Goal: Task Accomplishment & Management: Complete application form

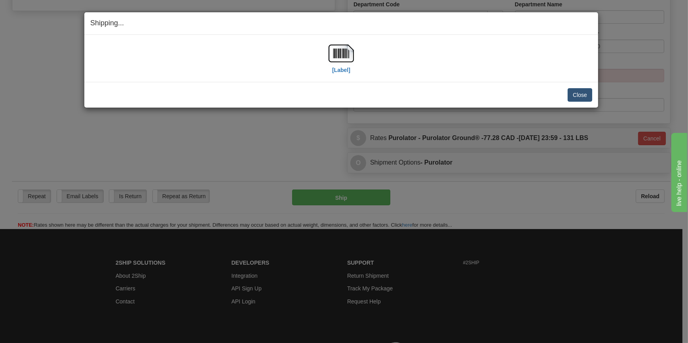
scroll to position [324, 0]
click at [574, 89] on button "Close" at bounding box center [579, 94] width 25 height 13
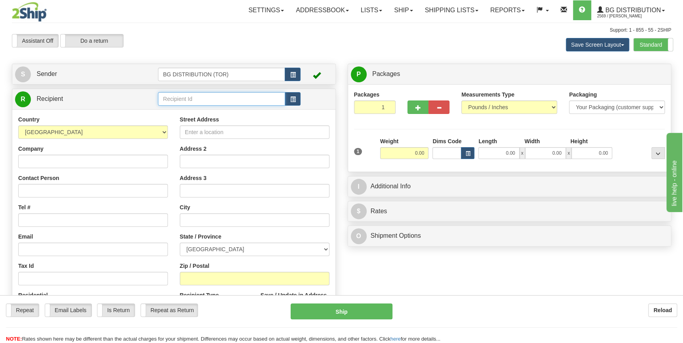
click at [251, 99] on input "text" at bounding box center [221, 98] width 127 height 13
type input "w"
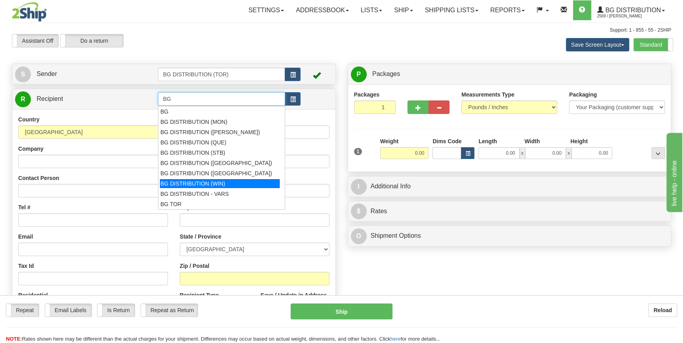
click at [246, 184] on div "BG DISTRIBUTION (WIN)" at bounding box center [220, 183] width 120 height 9
type input "BG DISTRIBUTION (WIN)"
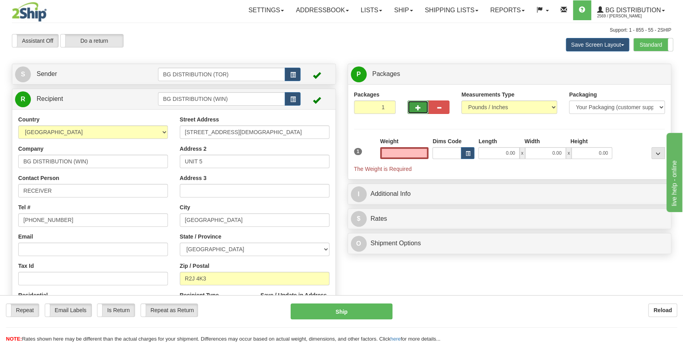
type input "0.00"
click at [419, 106] on span "button" at bounding box center [418, 107] width 6 height 5
type input "4"
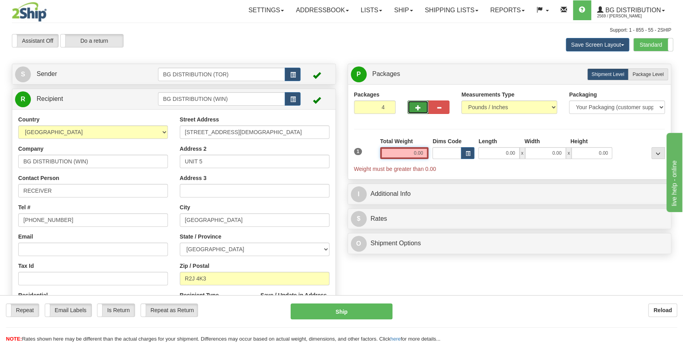
click at [405, 150] on input "0.00" at bounding box center [404, 153] width 49 height 12
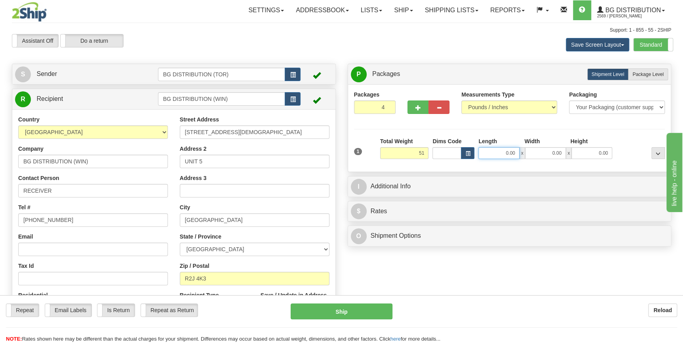
type input "51.00"
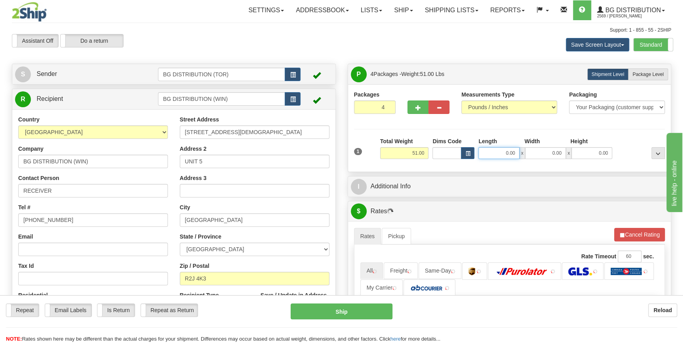
click at [491, 152] on input "0.00" at bounding box center [498, 153] width 41 height 12
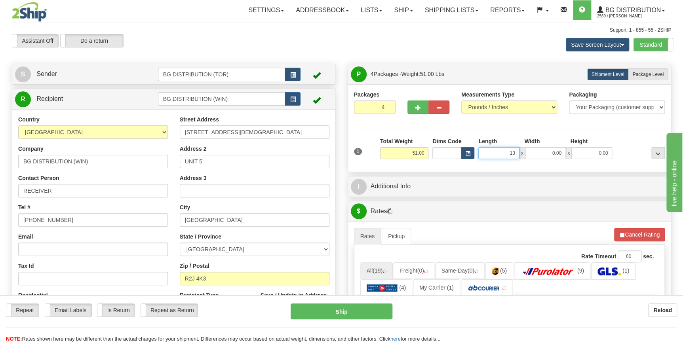
type input "13.00"
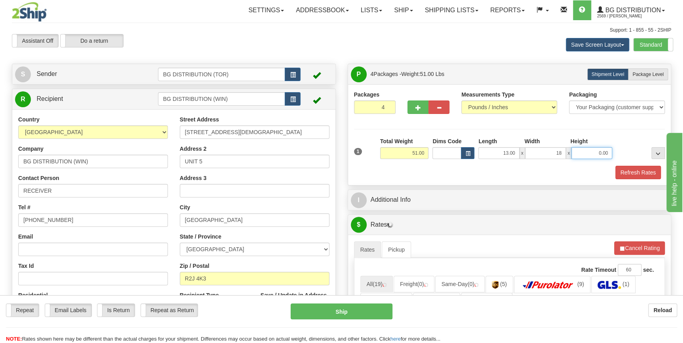
type input "18.00"
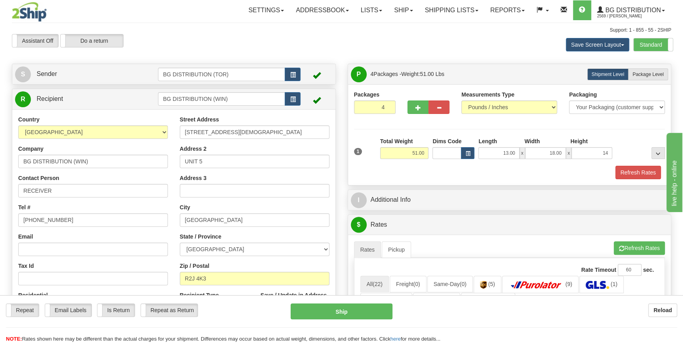
type input "14.00"
click at [445, 171] on div "Refresh Rates" at bounding box center [509, 172] width 315 height 13
click at [649, 75] on span "Package Level" at bounding box center [647, 75] width 31 height 6
radio input "true"
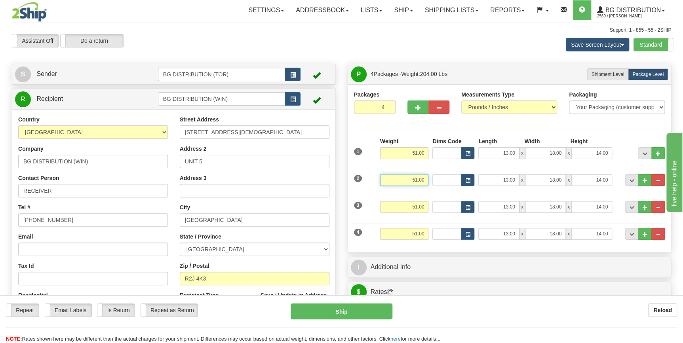
click at [416, 178] on input "51.00" at bounding box center [404, 180] width 49 height 12
type input "28.00"
click at [501, 178] on input "13.00" at bounding box center [498, 180] width 41 height 12
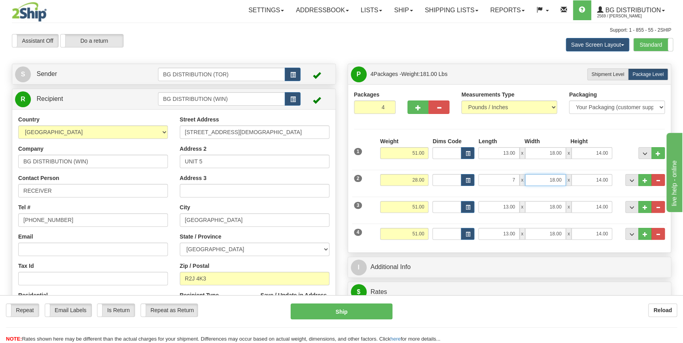
type input "7.00"
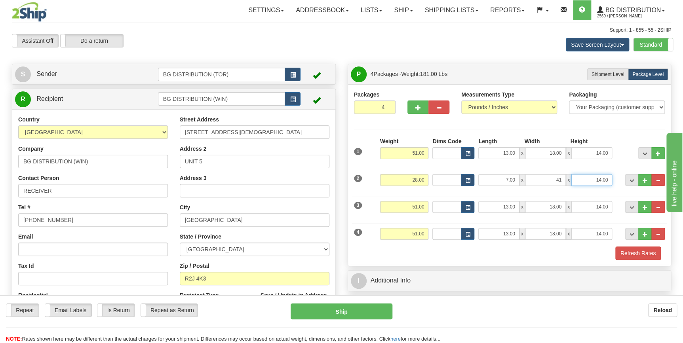
type input "41.00"
type input "10.00"
click at [419, 207] on input "51.00" at bounding box center [404, 207] width 49 height 12
drag, startPoint x: 410, startPoint y: 207, endPoint x: 425, endPoint y: 206, distance: 14.7
click at [425, 206] on input "51.00" at bounding box center [404, 207] width 49 height 12
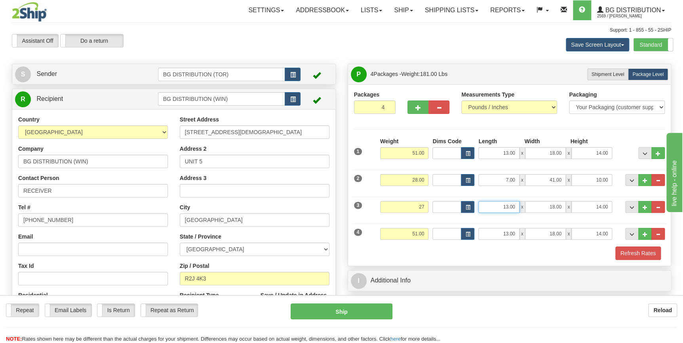
click at [502, 207] on input "13.00" at bounding box center [498, 207] width 41 height 12
type input "27.00"
click at [502, 207] on input "13.00" at bounding box center [498, 207] width 41 height 12
type input "16.00"
type input "28.00"
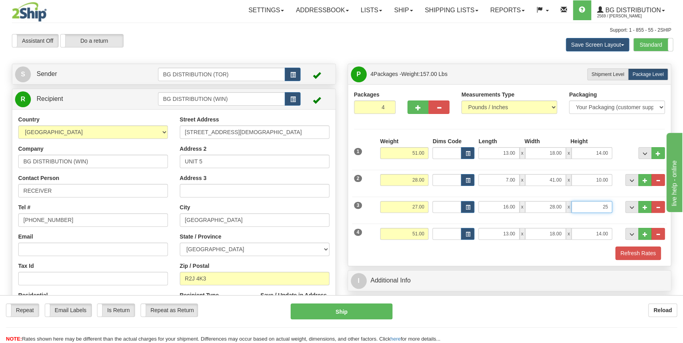
type input "2"
type input "5.00"
click at [418, 234] on input "51.00" at bounding box center [404, 234] width 49 height 12
click at [416, 233] on input "51.00" at bounding box center [404, 234] width 49 height 12
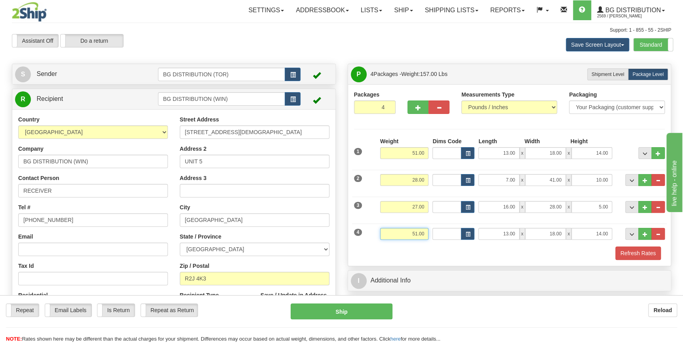
click at [416, 233] on input "51.00" at bounding box center [404, 234] width 49 height 12
click at [508, 233] on input "13.00" at bounding box center [498, 234] width 41 height 12
type input "27.00"
click at [508, 233] on input "13.00" at bounding box center [498, 234] width 41 height 12
type input "16.00"
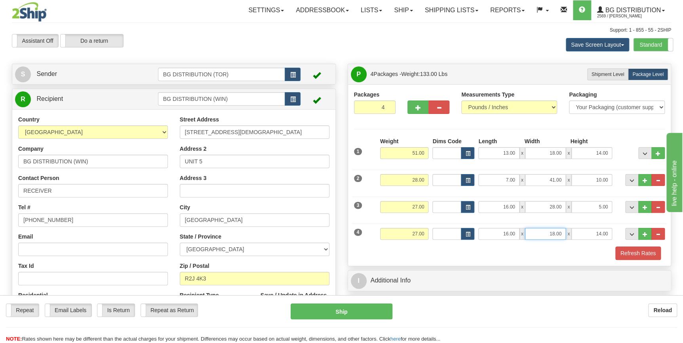
click at [553, 234] on input "18.00" at bounding box center [545, 234] width 41 height 12
type input "28.00"
click at [598, 235] on input "14.00" at bounding box center [591, 234] width 41 height 12
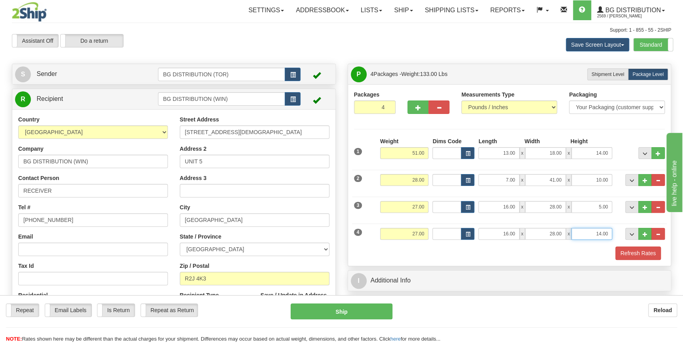
click at [598, 235] on input "14.00" at bounding box center [591, 234] width 41 height 12
type input "5.00"
click at [463, 252] on div "Refresh Rates" at bounding box center [509, 253] width 315 height 13
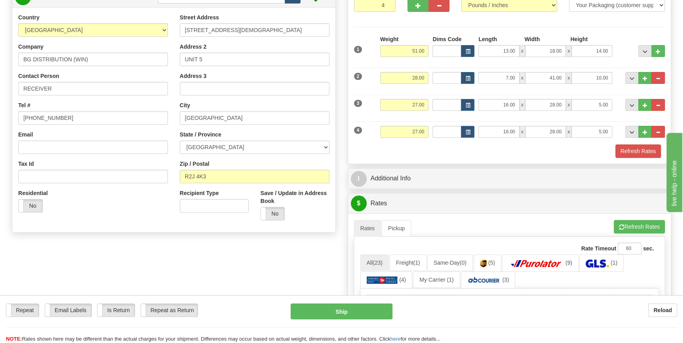
scroll to position [144, 0]
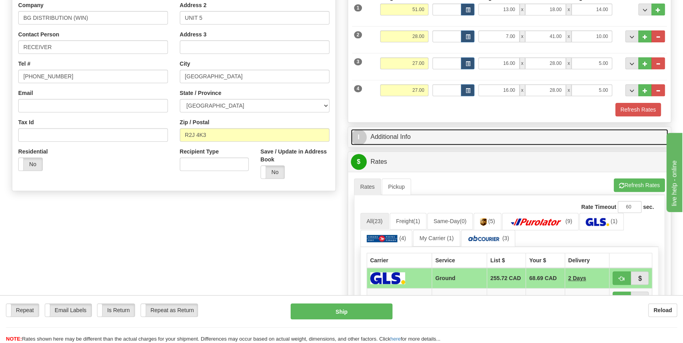
click at [401, 139] on link "I Additional Info" at bounding box center [509, 137] width 317 height 16
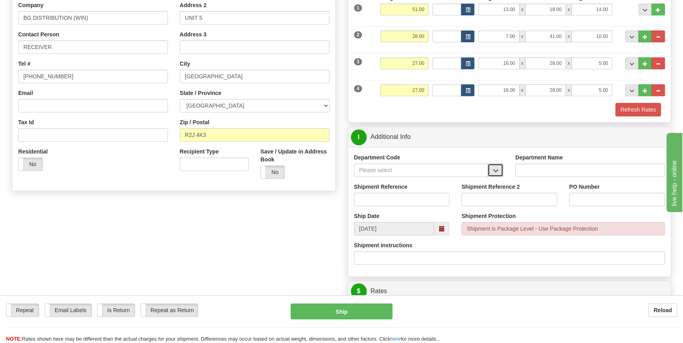
click at [496, 171] on span "button" at bounding box center [495, 170] width 6 height 5
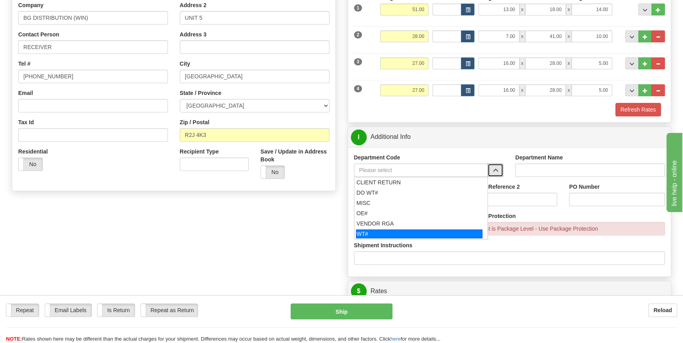
click at [391, 230] on div "WT#" at bounding box center [419, 234] width 126 height 9
type input "WT#"
type input "WAREHOUSE TRANSFERS"
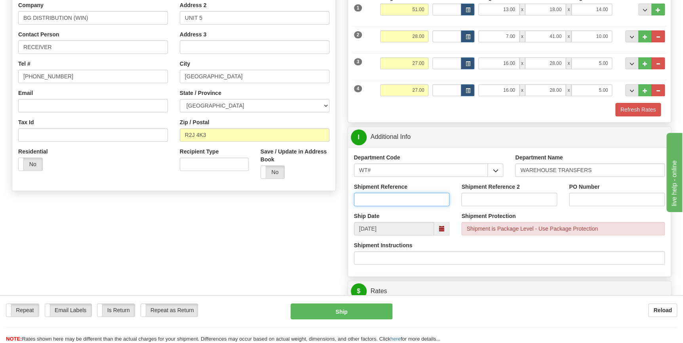
click at [410, 195] on input "Shipment Reference" at bounding box center [402, 199] width 96 height 13
click at [388, 198] on input "167099-00" at bounding box center [402, 199] width 96 height 13
type input "167099-00"
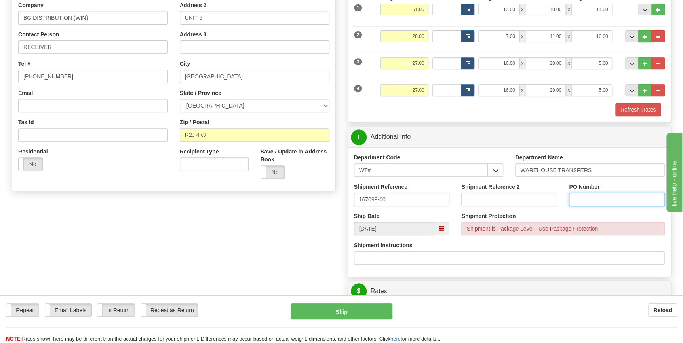
click at [608, 194] on input "PO Number" at bounding box center [617, 199] width 96 height 13
paste input "167099-00"
type input "167099-00"
click at [608, 239] on div "Shipment Protection Shipment is Package Level - Use Package Protection" at bounding box center [562, 226] width 215 height 29
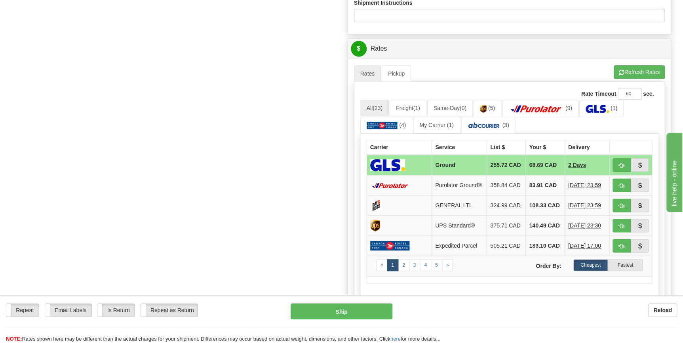
scroll to position [396, 0]
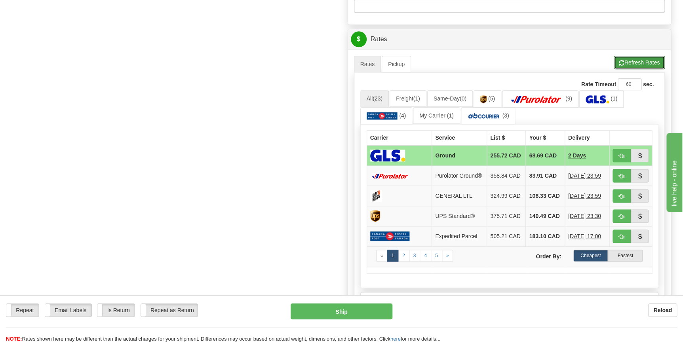
click at [644, 61] on button "Refresh Rates" at bounding box center [638, 62] width 51 height 13
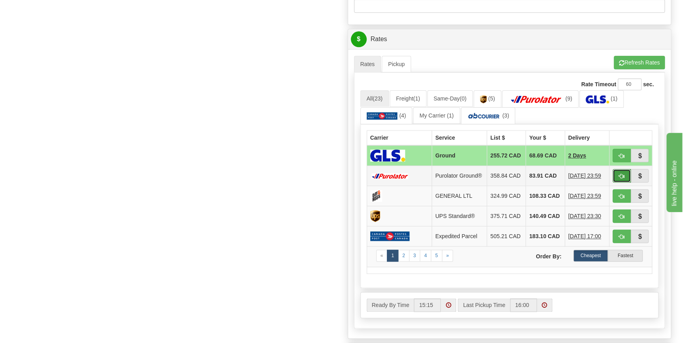
click at [621, 177] on span "button" at bounding box center [622, 176] width 6 height 5
type input "260"
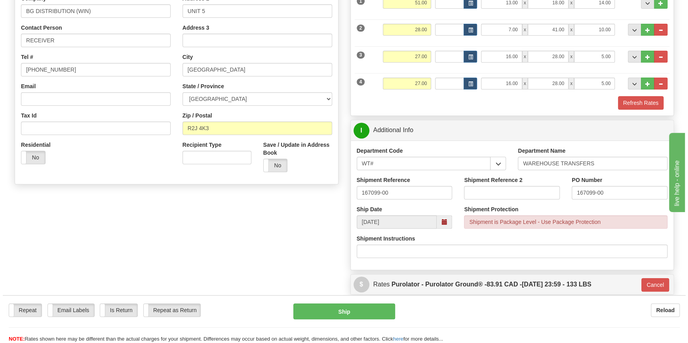
scroll to position [166, 0]
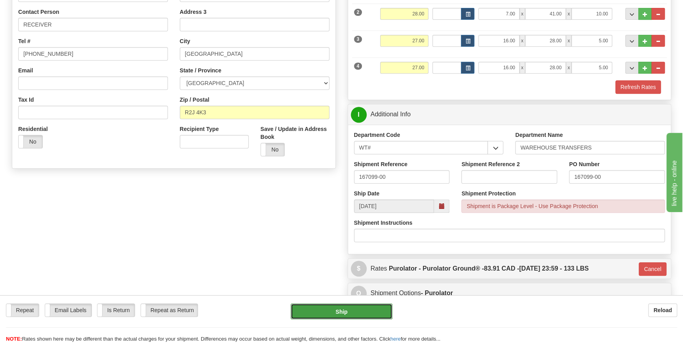
click at [349, 311] on button "Ship" at bounding box center [341, 312] width 102 height 16
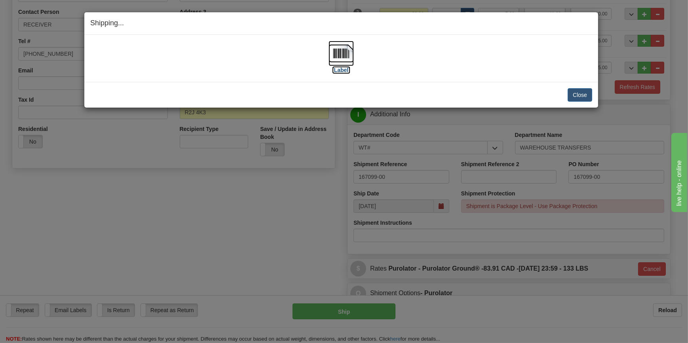
click at [338, 70] on label "[Label]" at bounding box center [341, 70] width 18 height 8
